Goal: Task Accomplishment & Management: Manage account settings

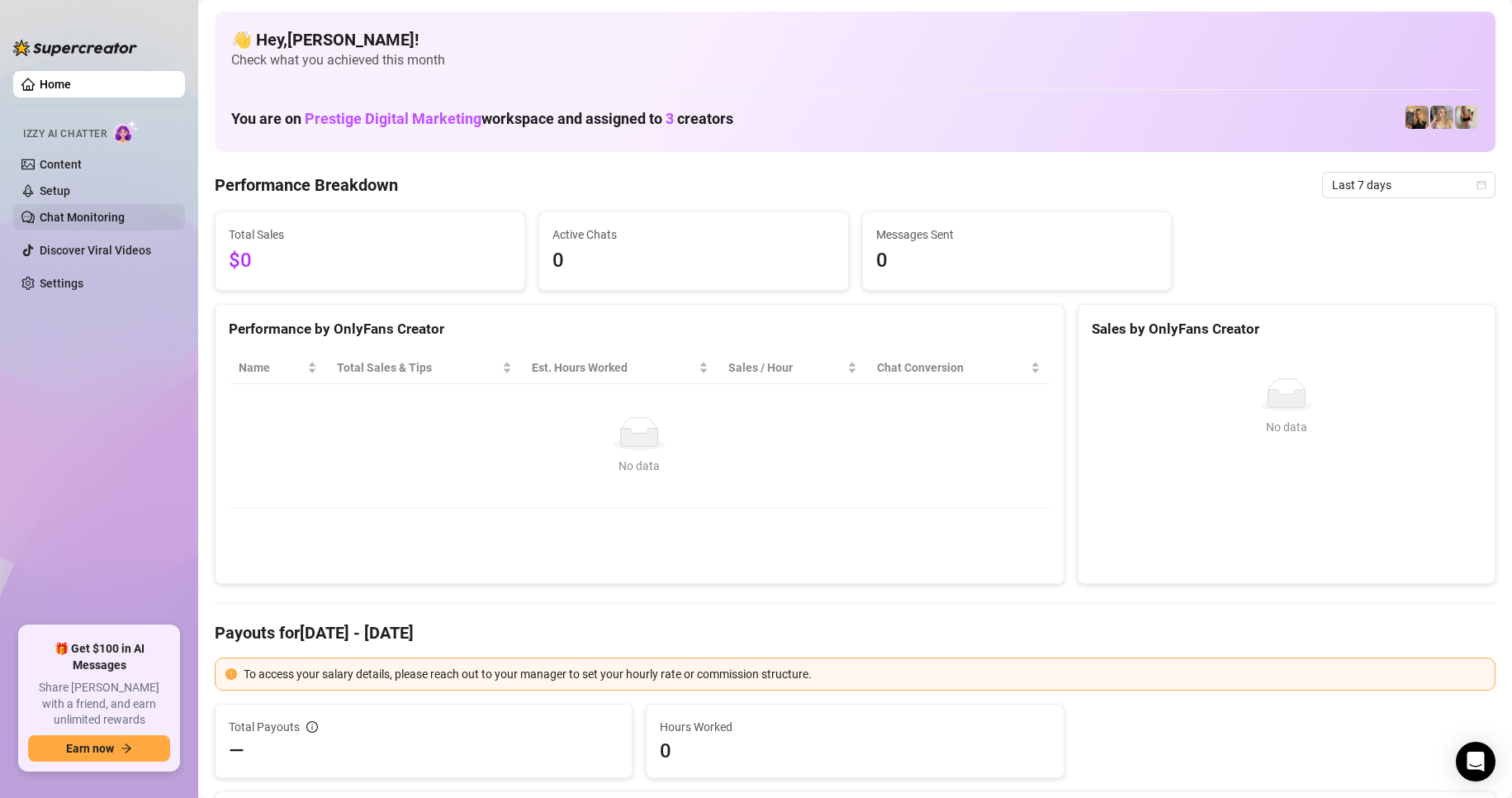
click at [109, 219] on link "Chat Monitoring" at bounding box center [82, 218] width 85 height 13
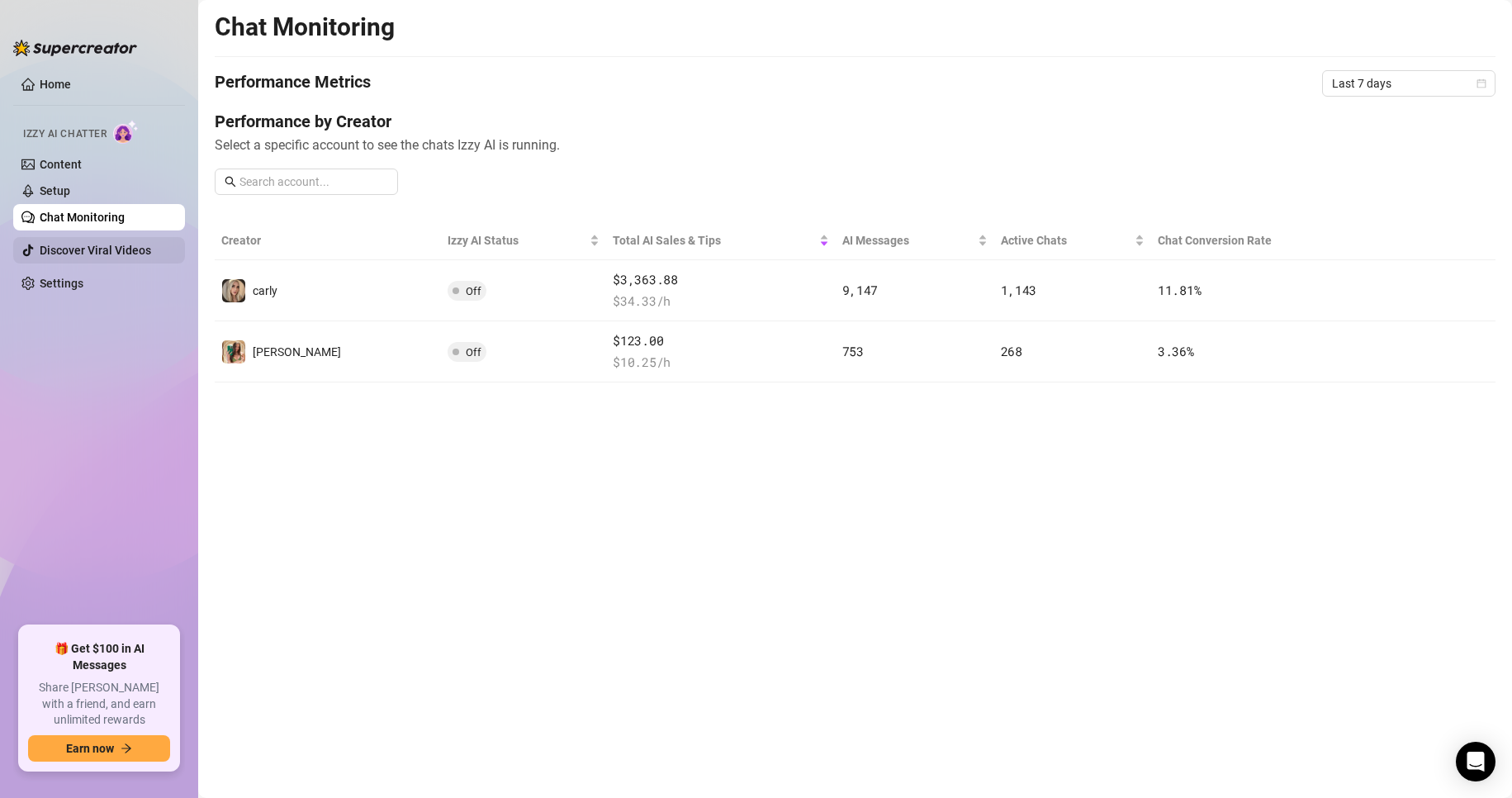
click at [85, 255] on link "Discover Viral Videos" at bounding box center [95, 251] width 111 height 13
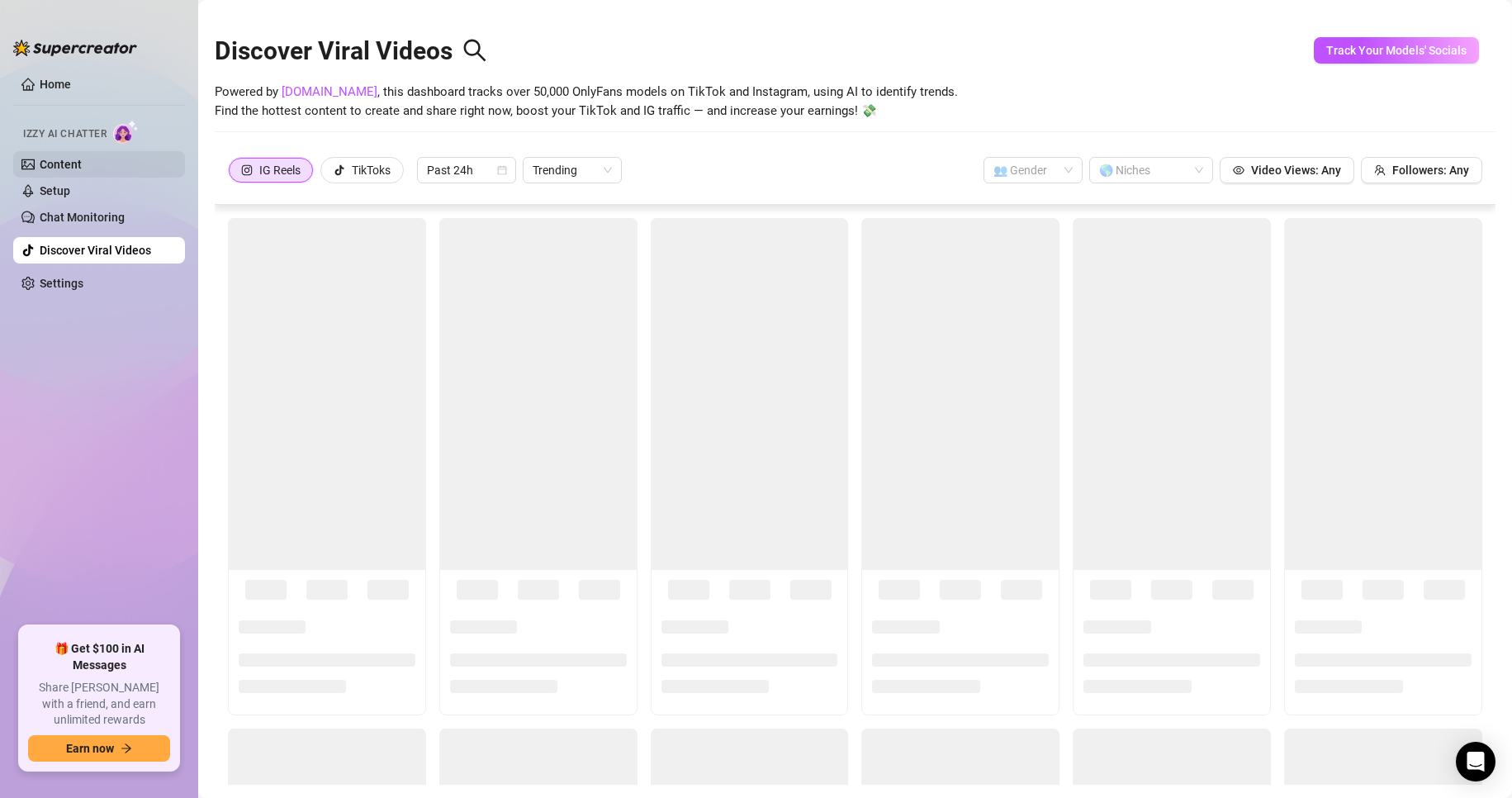
click at [82, 171] on link "Content" at bounding box center [60, 164] width 42 height 13
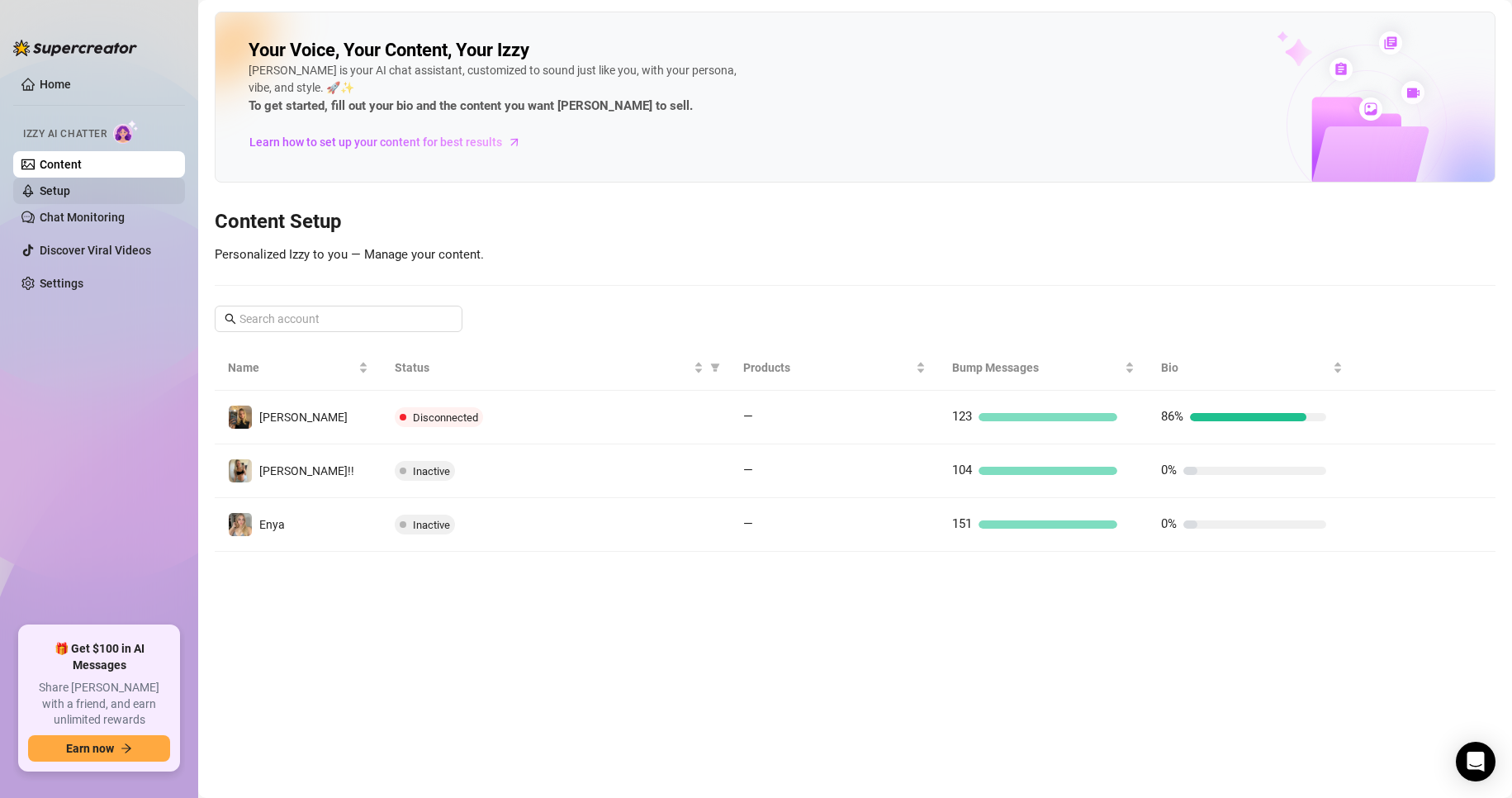
click at [71, 195] on link "Setup" at bounding box center [55, 191] width 30 height 13
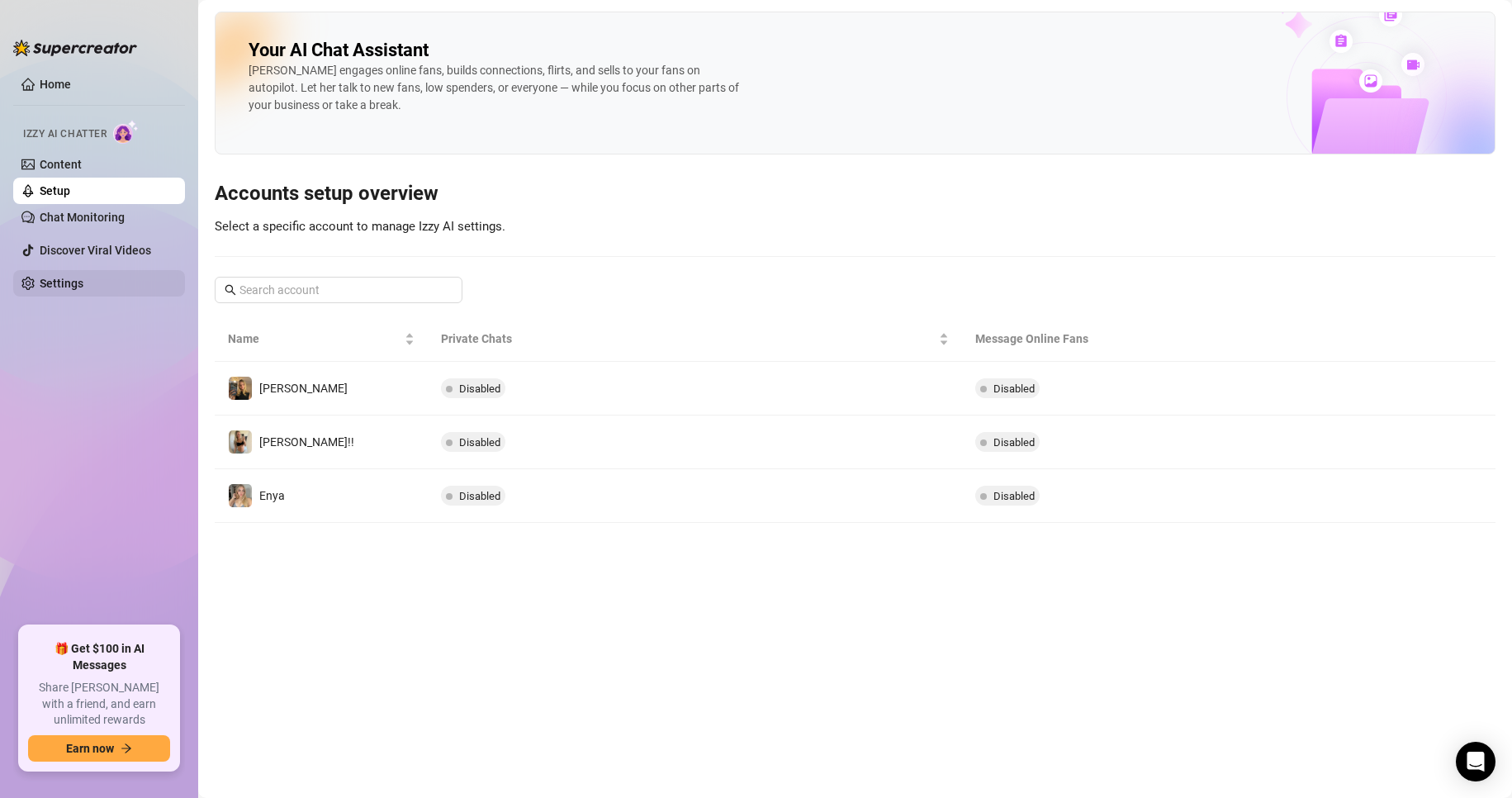
click at [79, 278] on link "Settings" at bounding box center [61, 284] width 43 height 13
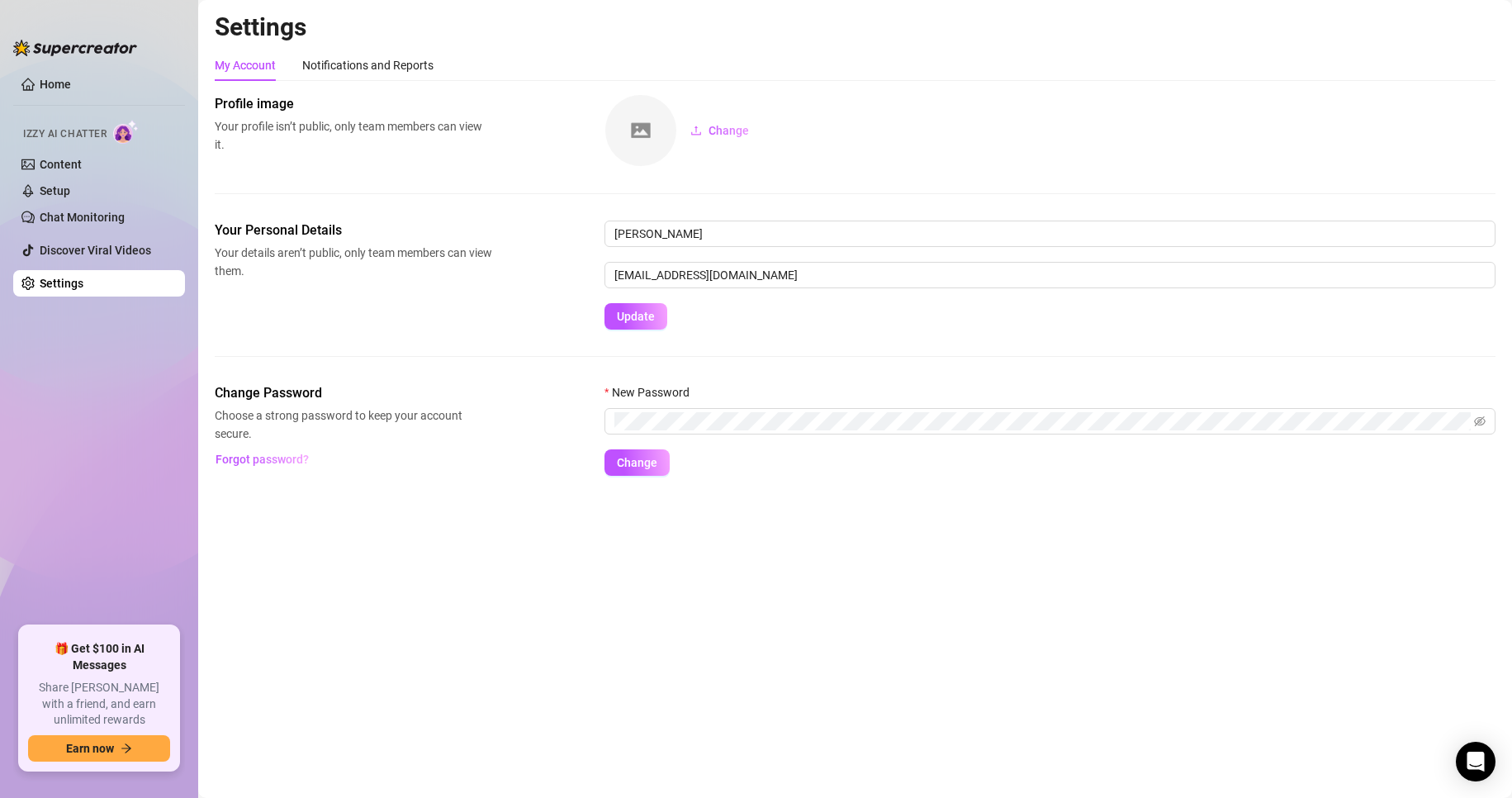
click at [1094, 130] on div "Change" at bounding box center [1050, 130] width 891 height 73
drag, startPoint x: 936, startPoint y: 159, endPoint x: 830, endPoint y: 155, distance: 106.1
click at [935, 159] on div "Change" at bounding box center [1050, 130] width 891 height 73
